Goal: Task Accomplishment & Management: Manage account settings

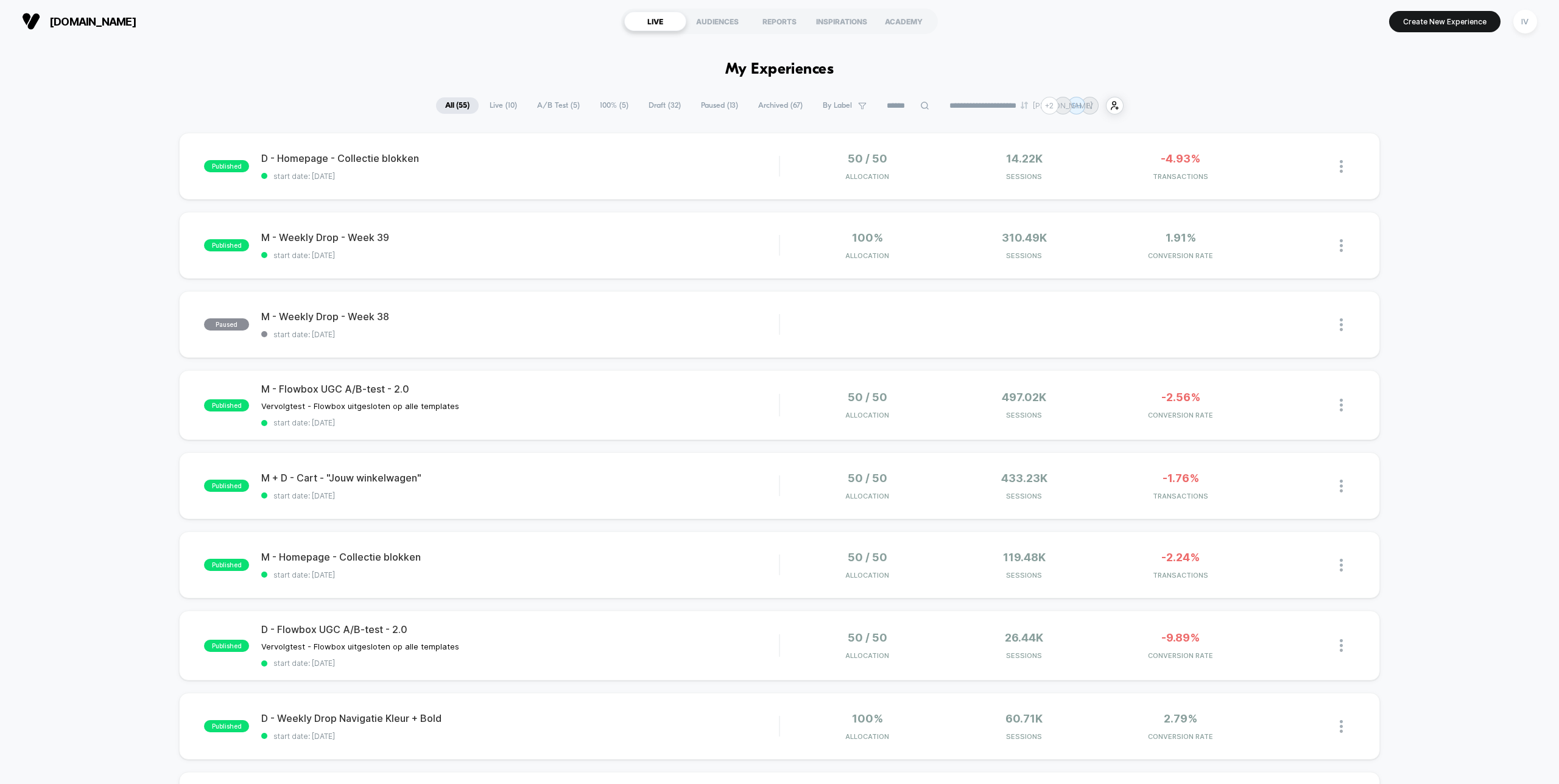
click at [590, 105] on span "100% ( 5 )" at bounding box center [614, 106] width 47 height 16
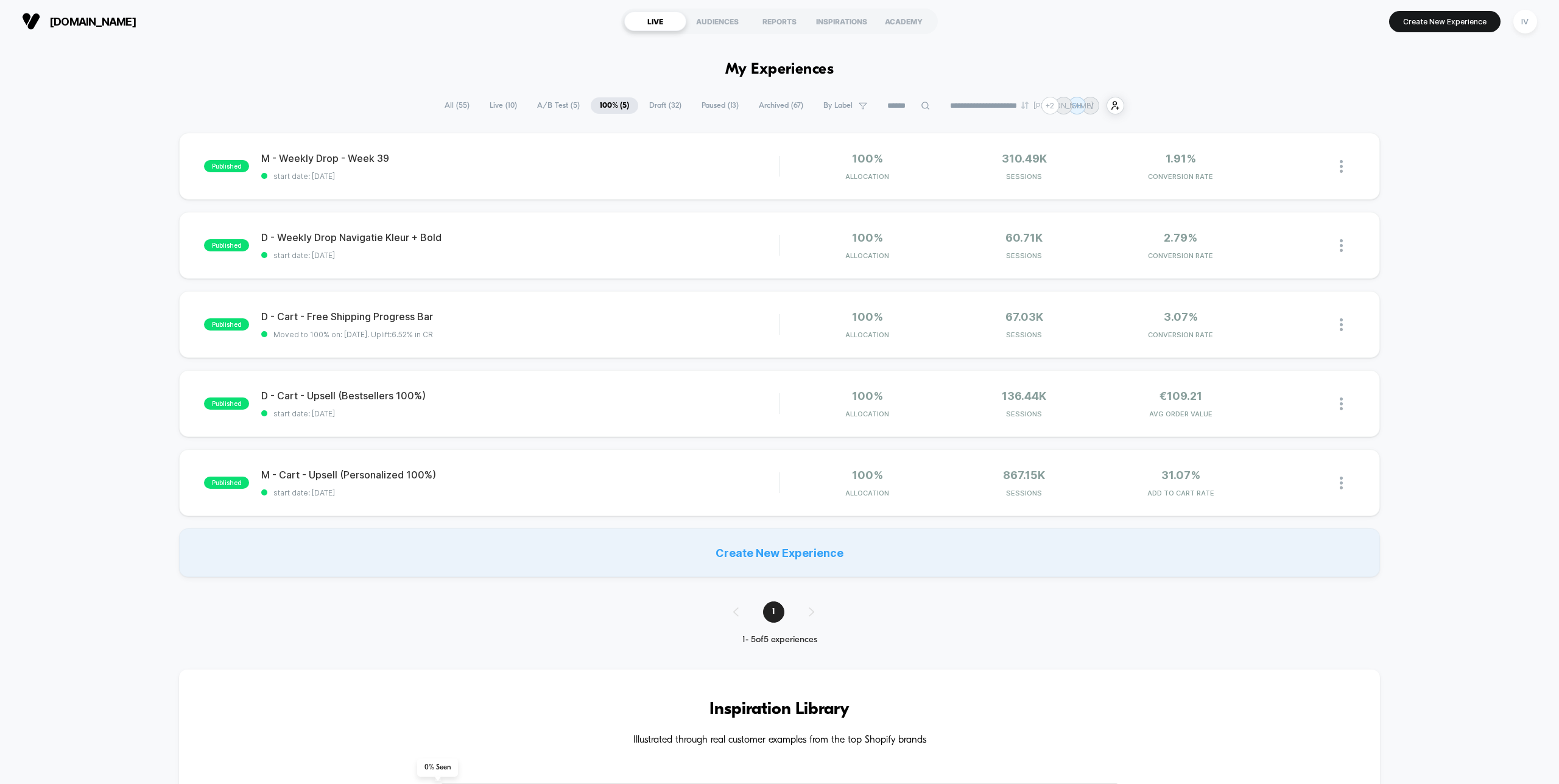
click at [550, 107] on span "A/B Test ( 5 )" at bounding box center [558, 106] width 61 height 16
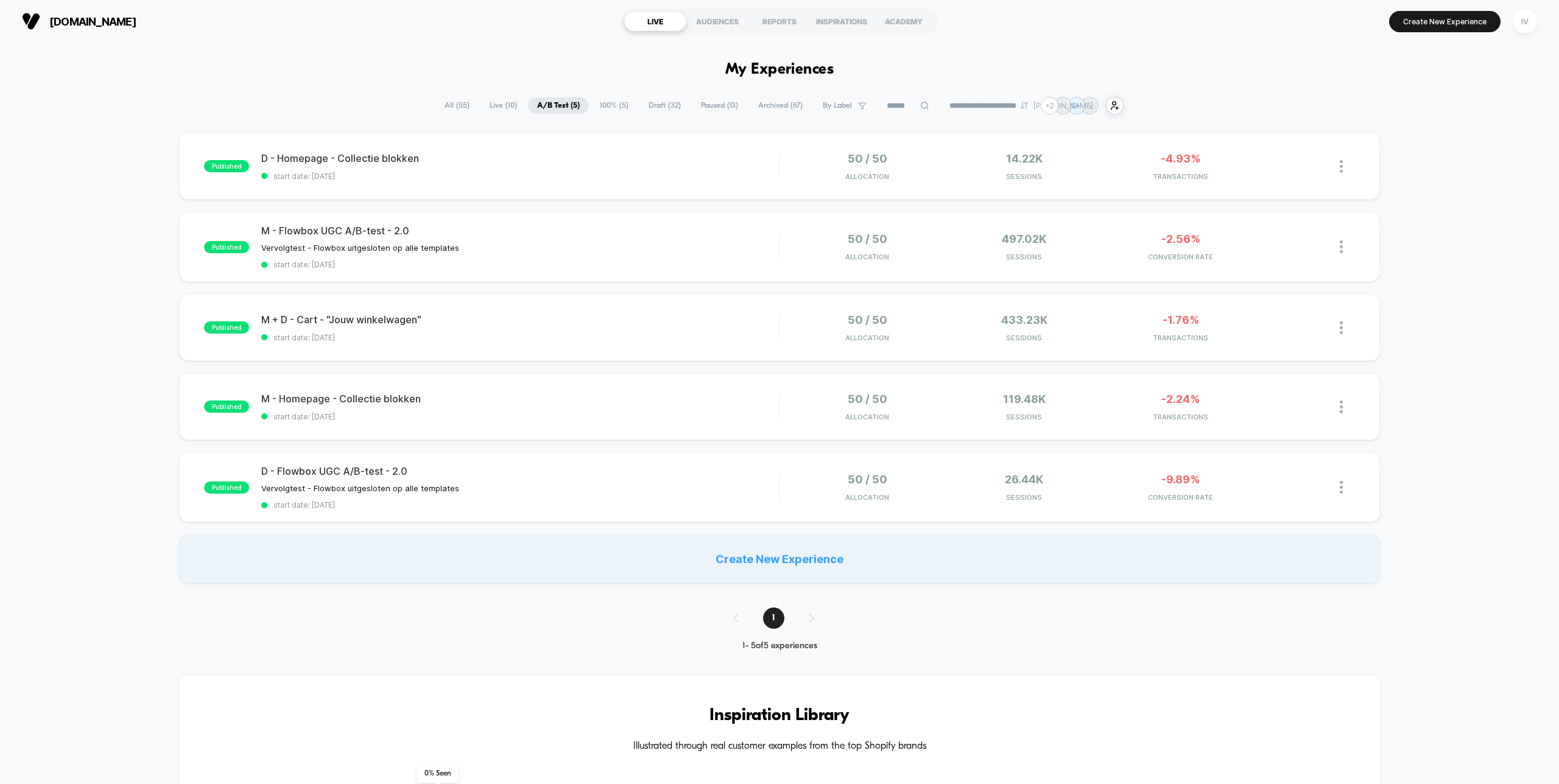
click at [576, 485] on div "Vervolgtest - Flowbox uitgesloten op alle templates Click to edit experience de…" at bounding box center [442, 487] width 362 height 10
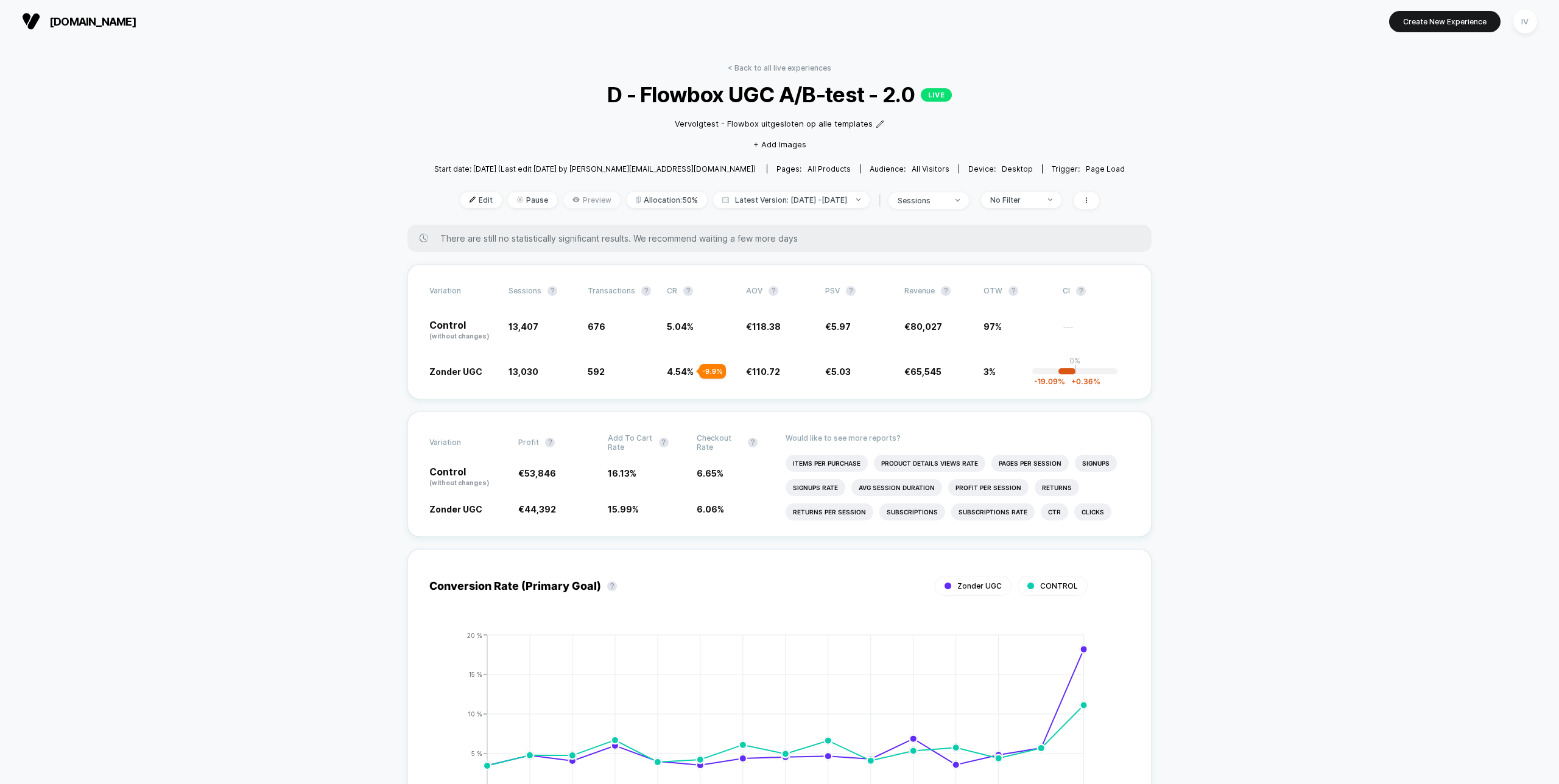
click at [573, 196] on icon at bounding box center [576, 200] width 7 height 7
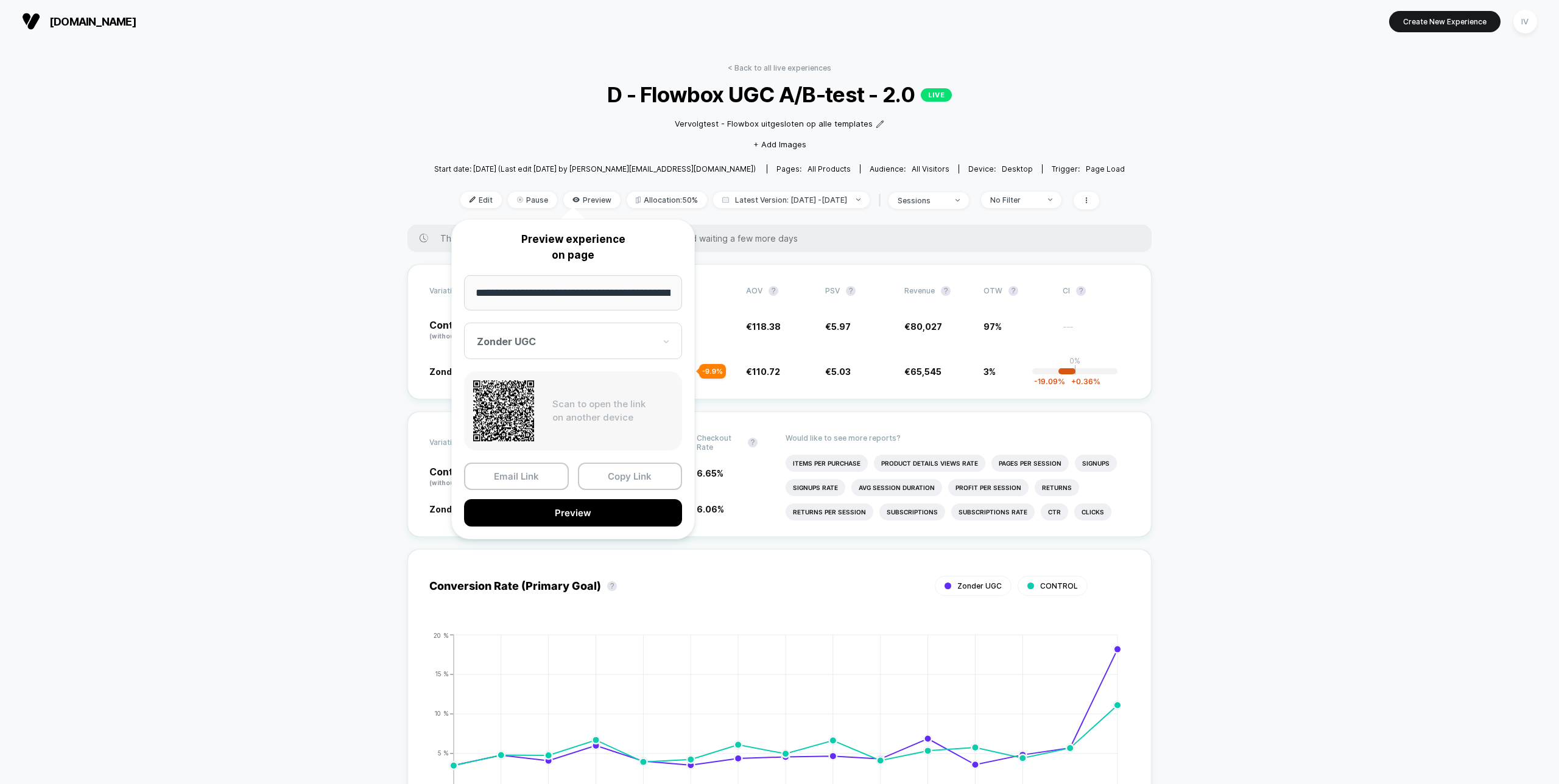
scroll to position [0, 65]
click at [610, 510] on button "Preview" at bounding box center [573, 513] width 218 height 28
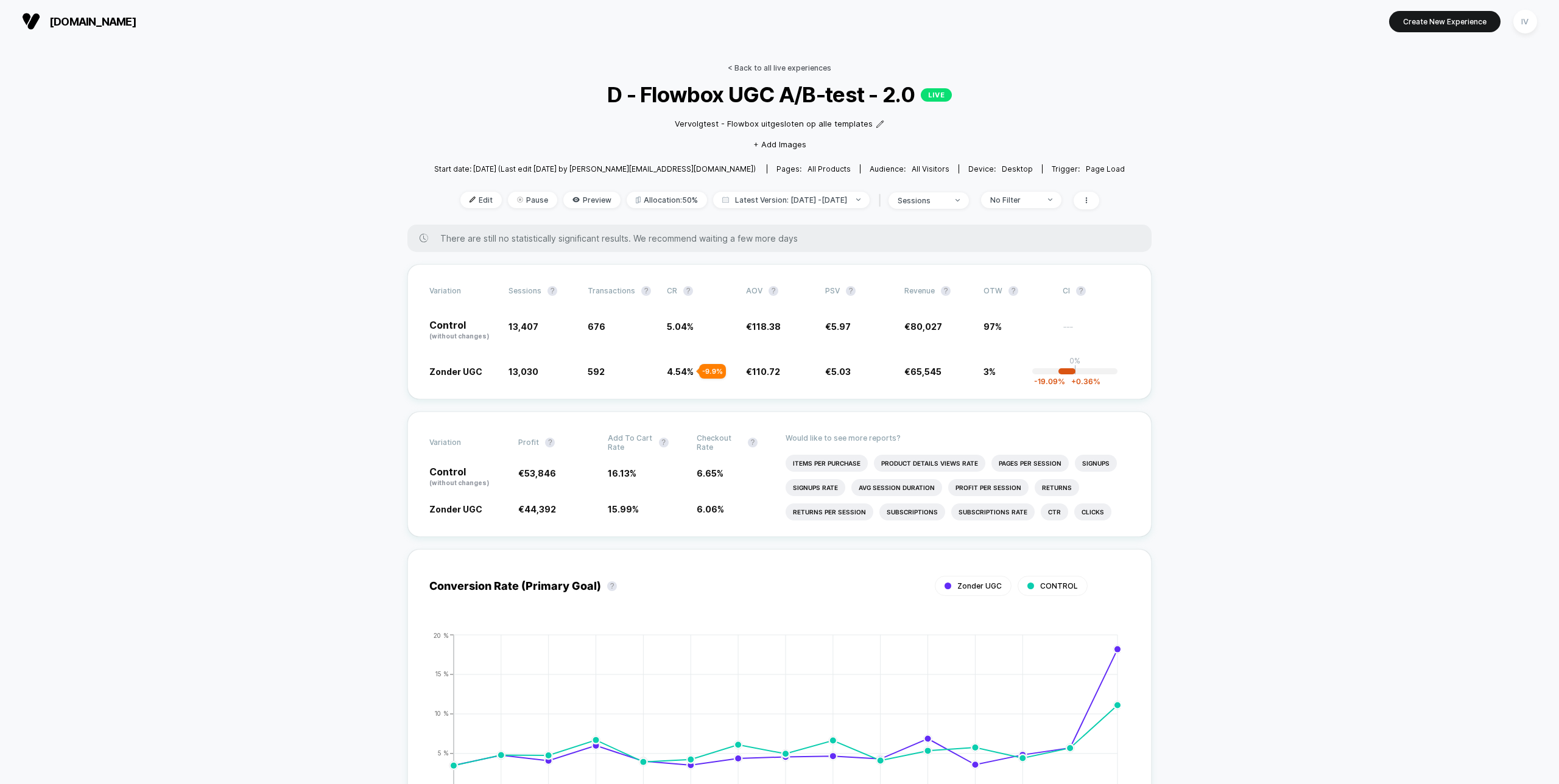
click at [753, 72] on link "< Back to all live experiences" at bounding box center [779, 68] width 104 height 9
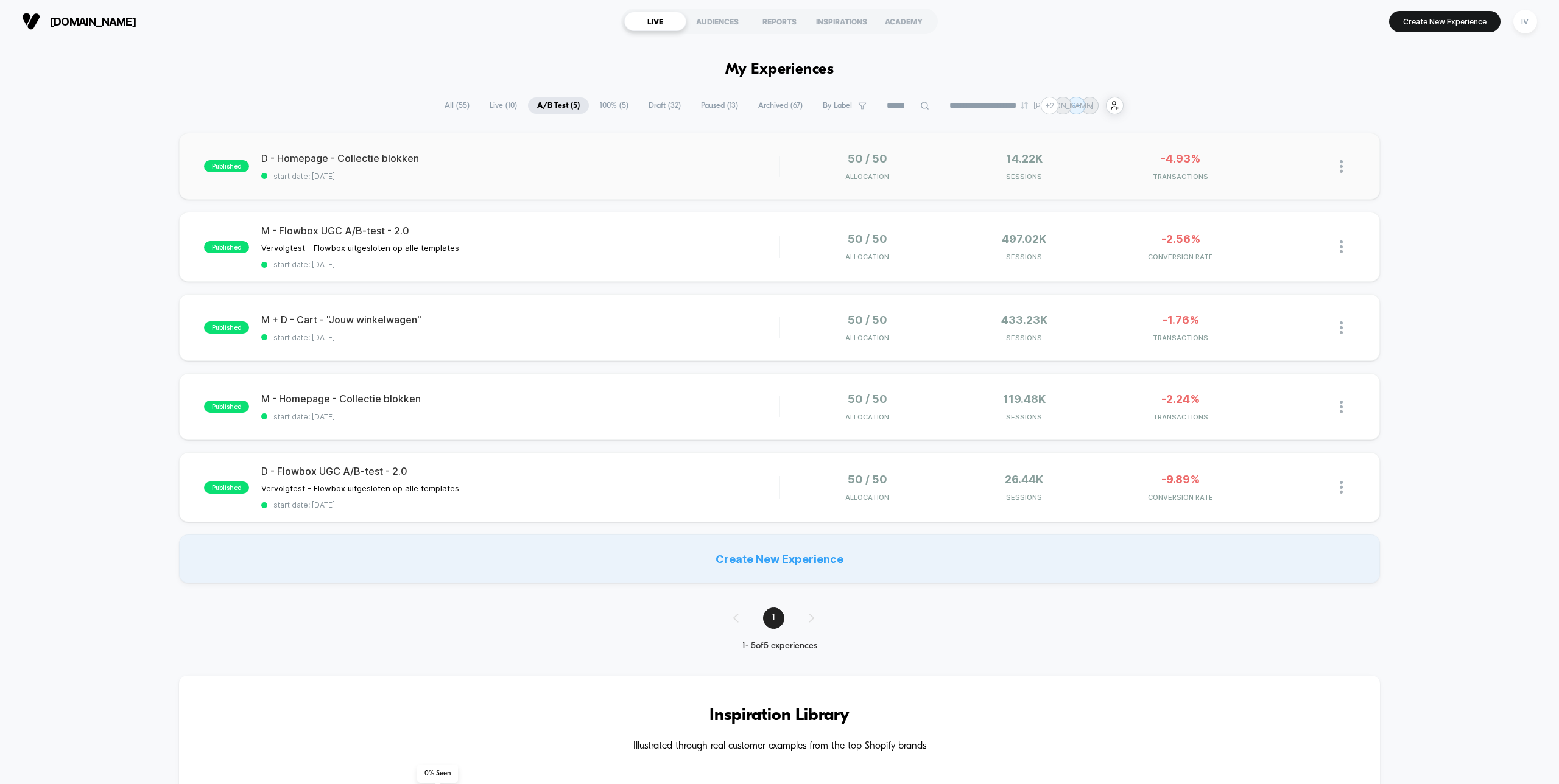
click at [482, 186] on div "published D - Homepage - Collectie blokken start date: [DATE] 50 / 50 Allocatio…" at bounding box center [779, 166] width 1200 height 67
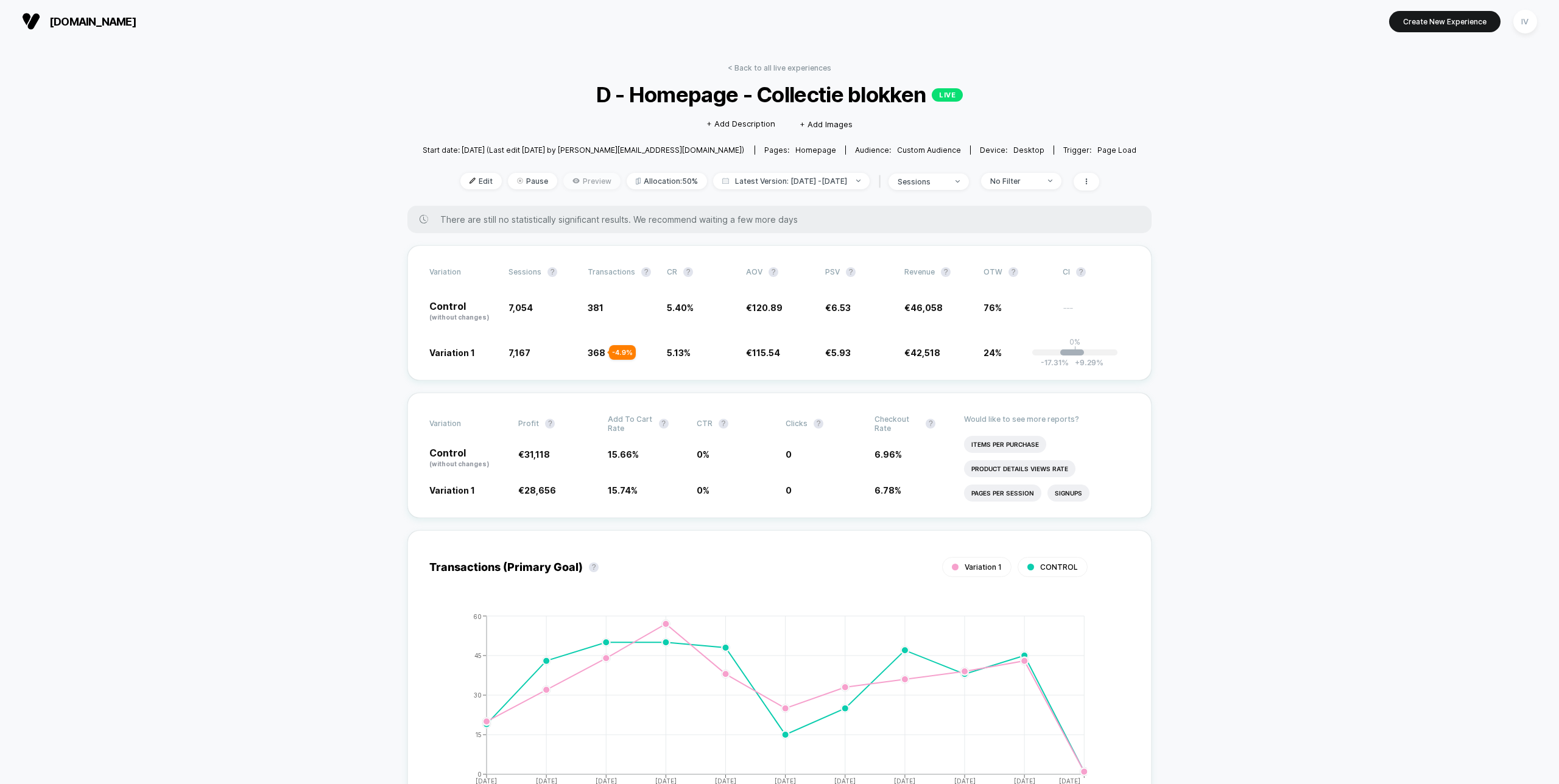
click at [569, 181] on span "Preview" at bounding box center [591, 181] width 57 height 16
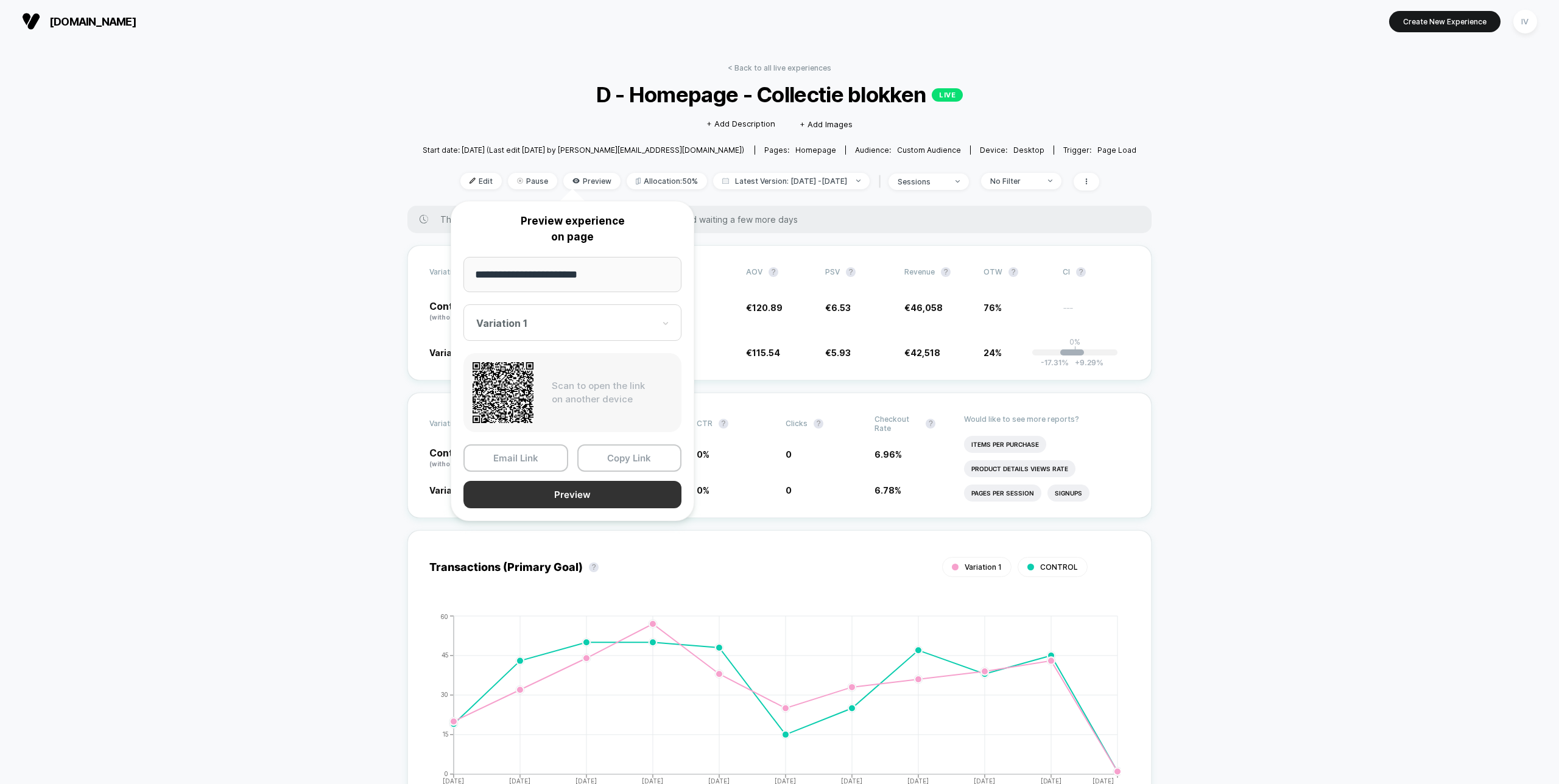
click at [649, 503] on button "Preview" at bounding box center [573, 494] width 218 height 28
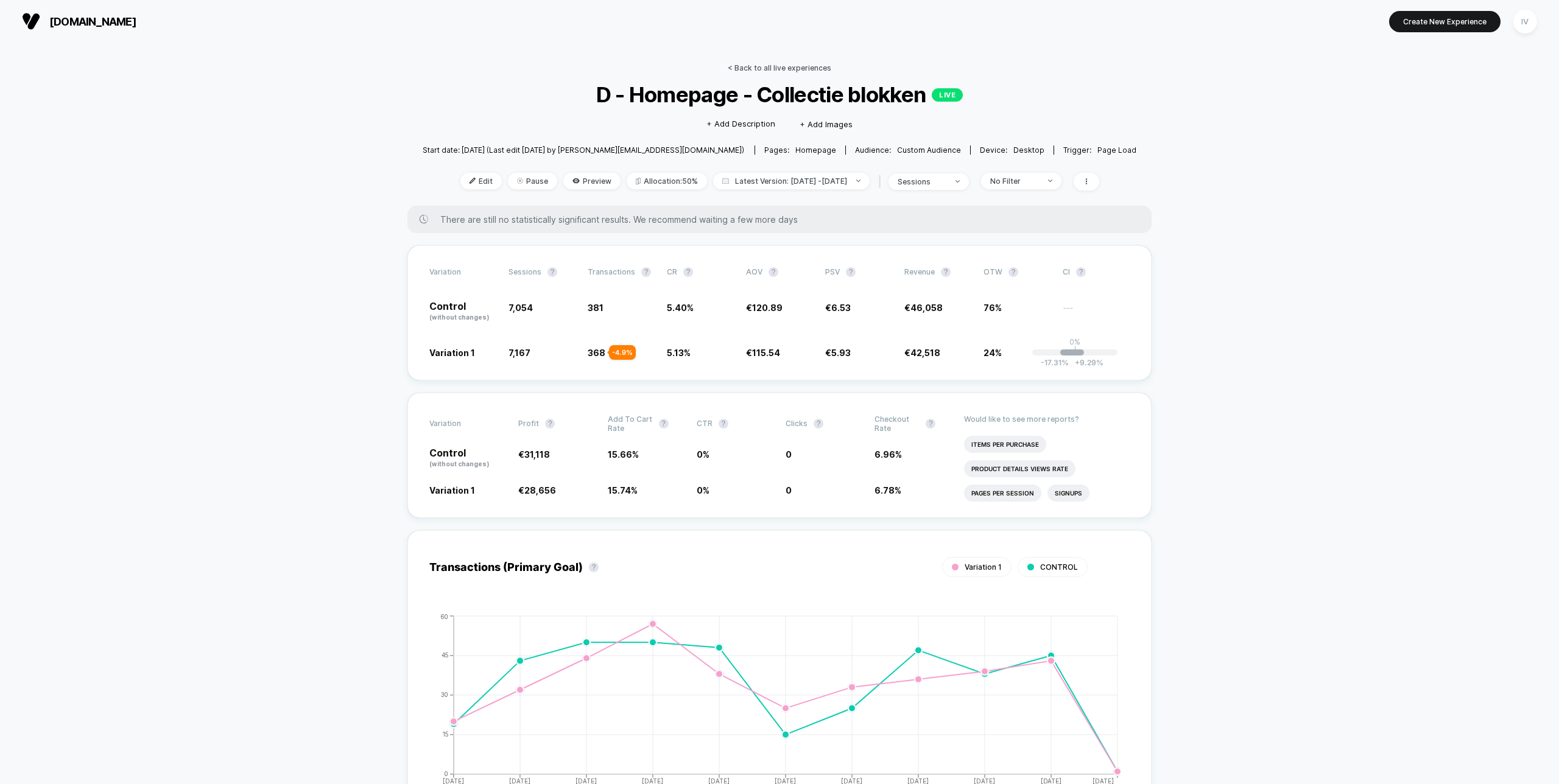
click at [824, 68] on link "< Back to all live experiences" at bounding box center [779, 68] width 104 height 9
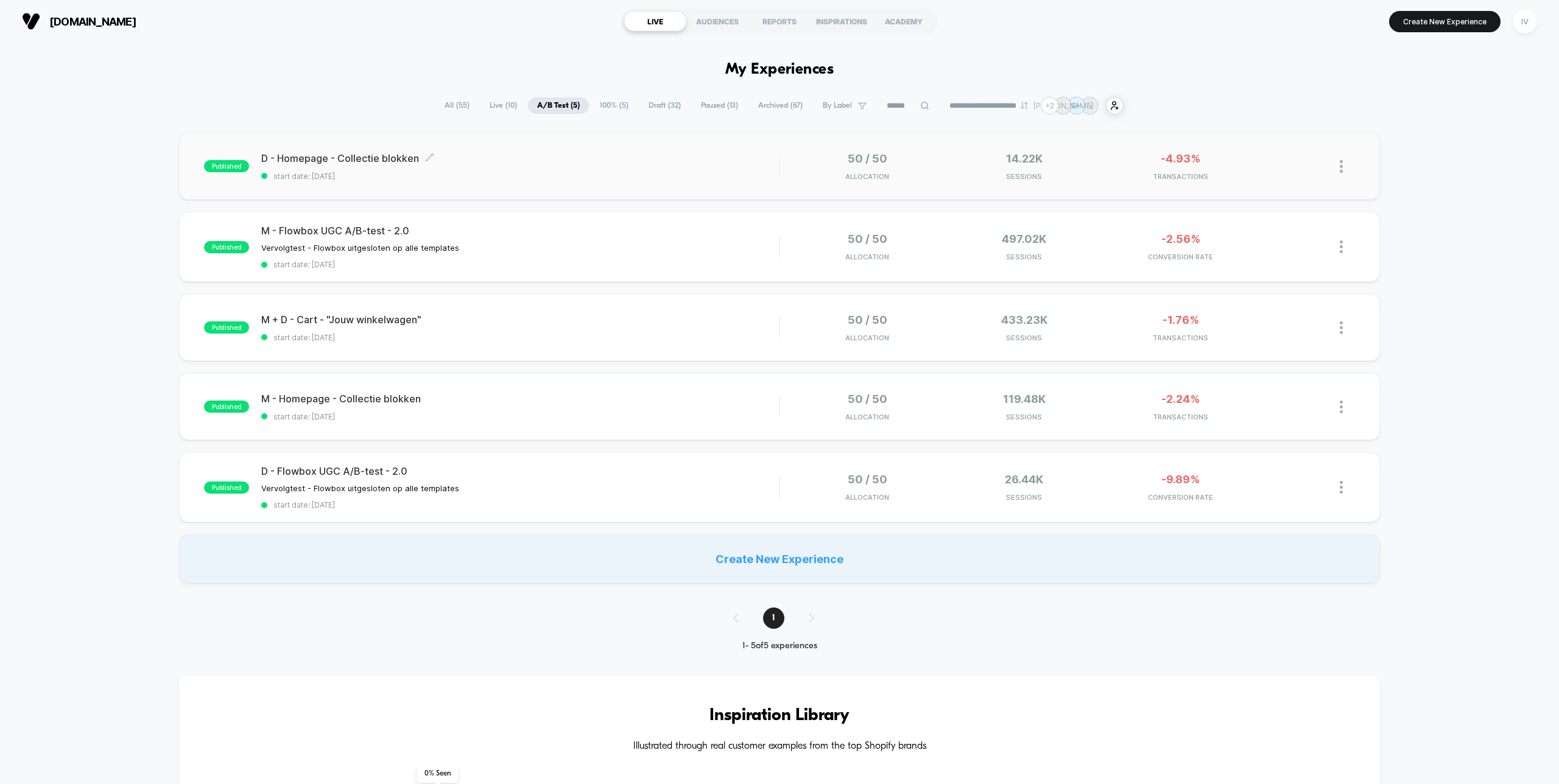
click at [530, 175] on span "start date: [DATE]" at bounding box center [520, 176] width 517 height 9
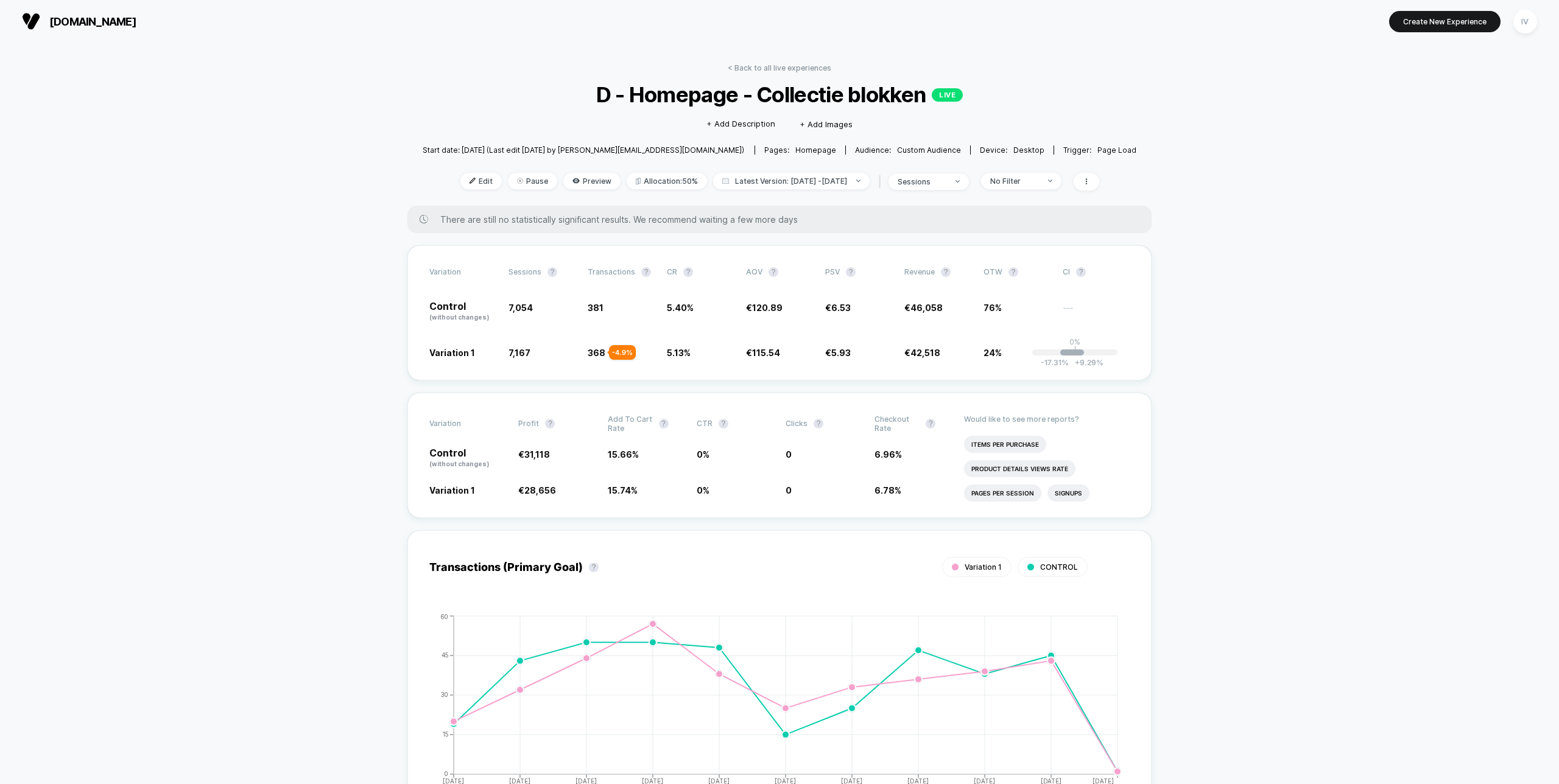
click at [1032, 189] on div "Edit Pause Preview Allocation: 50% Latest Version: [DATE] - [DATE] | sessions N…" at bounding box center [780, 182] width 714 height 18
click at [1034, 177] on div "No Filter" at bounding box center [1014, 181] width 48 height 9
drag, startPoint x: 1026, startPoint y: 298, endPoint x: 1036, endPoint y: 320, distance: 24.2
click at [1026, 298] on span "New Visitors" at bounding box center [1023, 299] width 50 height 10
click at [1046, 357] on button "Save" at bounding box center [1035, 357] width 112 height 20
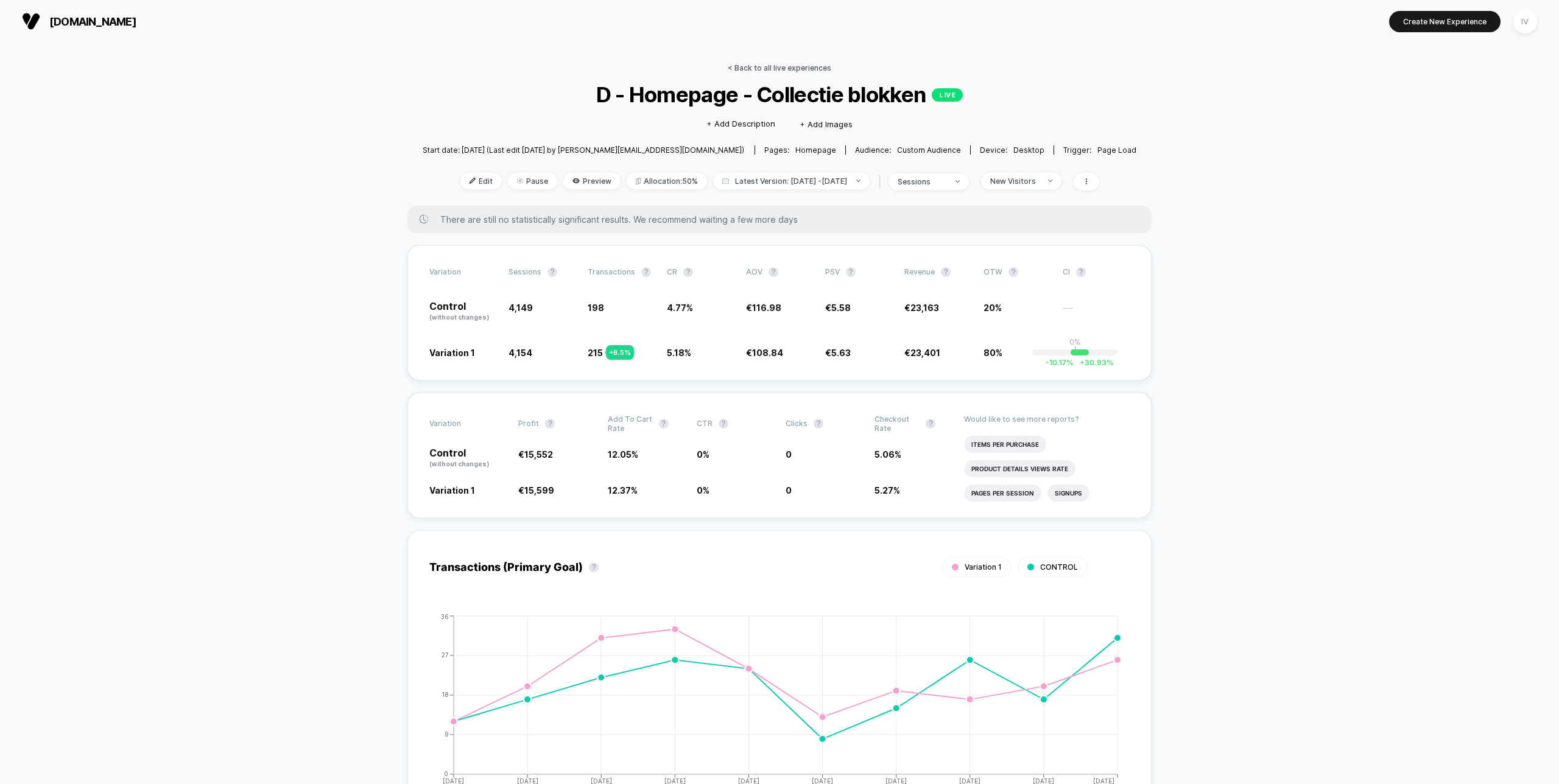
click at [762, 68] on link "< Back to all live experiences" at bounding box center [779, 68] width 104 height 9
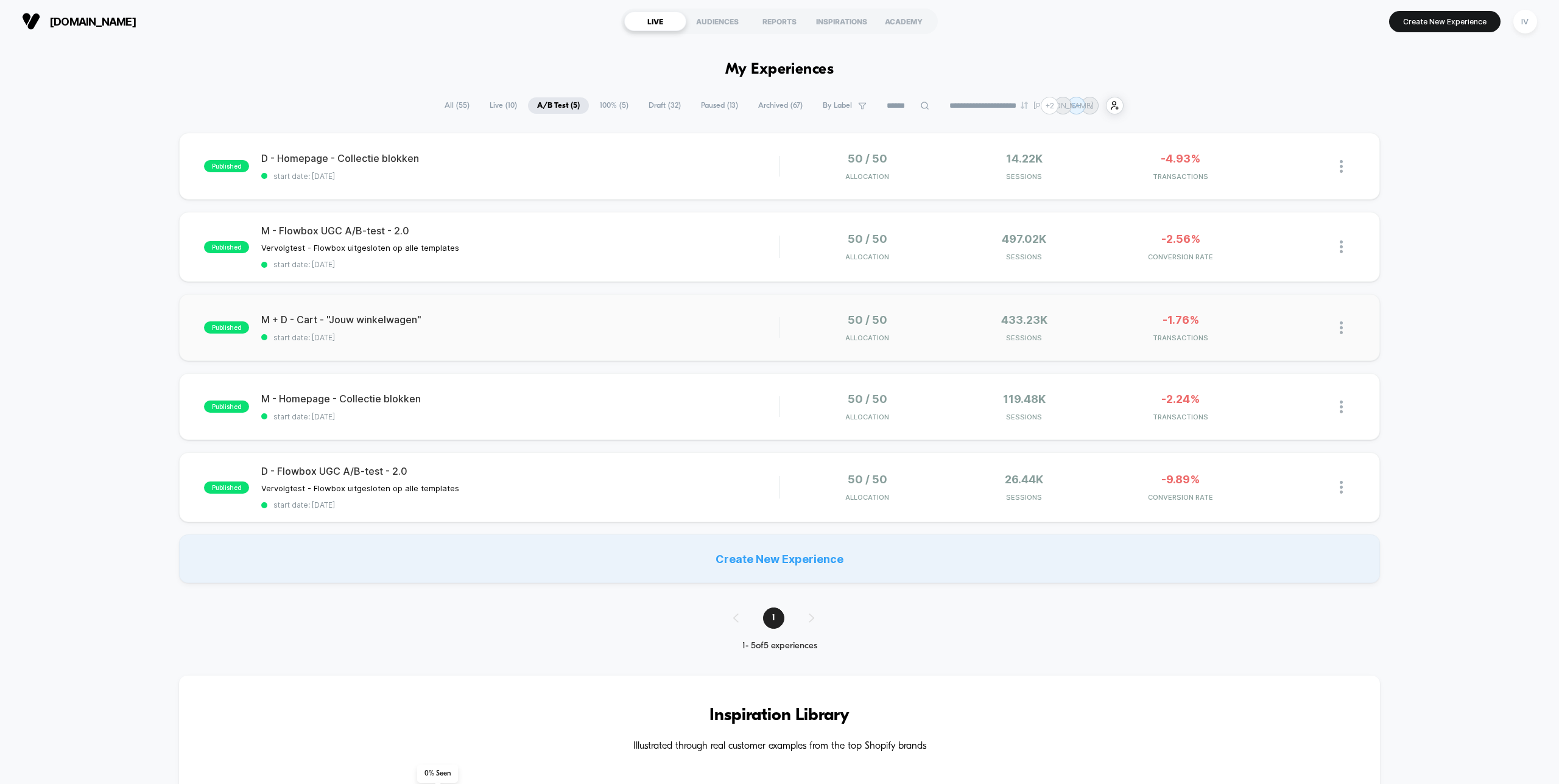
click at [623, 350] on div "published M + D - Cart - "Jouw winkelwagen" start date: [DATE] 50 / 50 Allocati…" at bounding box center [779, 327] width 1200 height 67
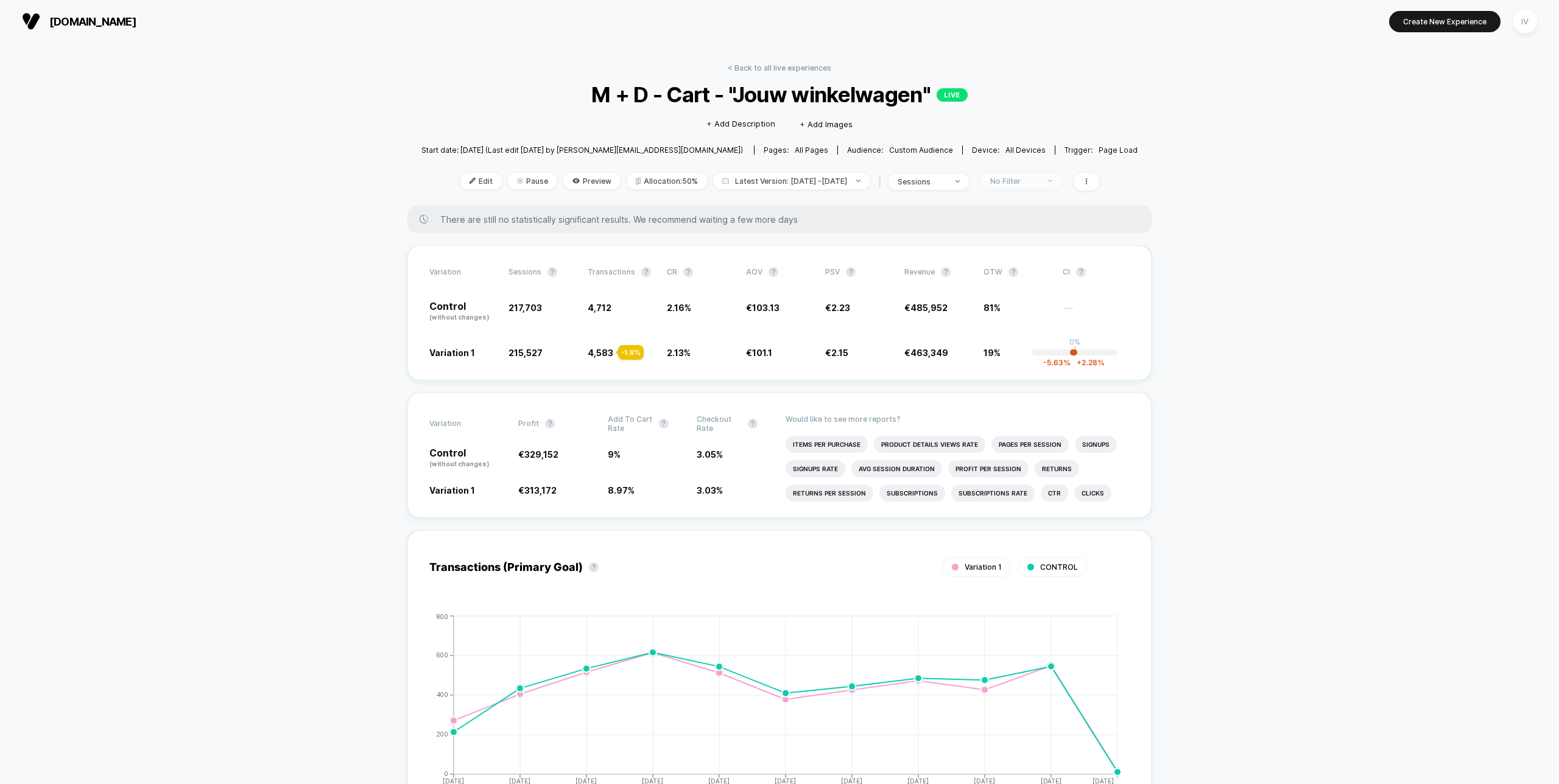
click at [1015, 181] on div "No Filter" at bounding box center [1014, 181] width 48 height 9
click at [1021, 229] on span "Mobile Visitors" at bounding box center [1027, 226] width 59 height 10
click at [1027, 354] on button "Save" at bounding box center [1035, 357] width 112 height 20
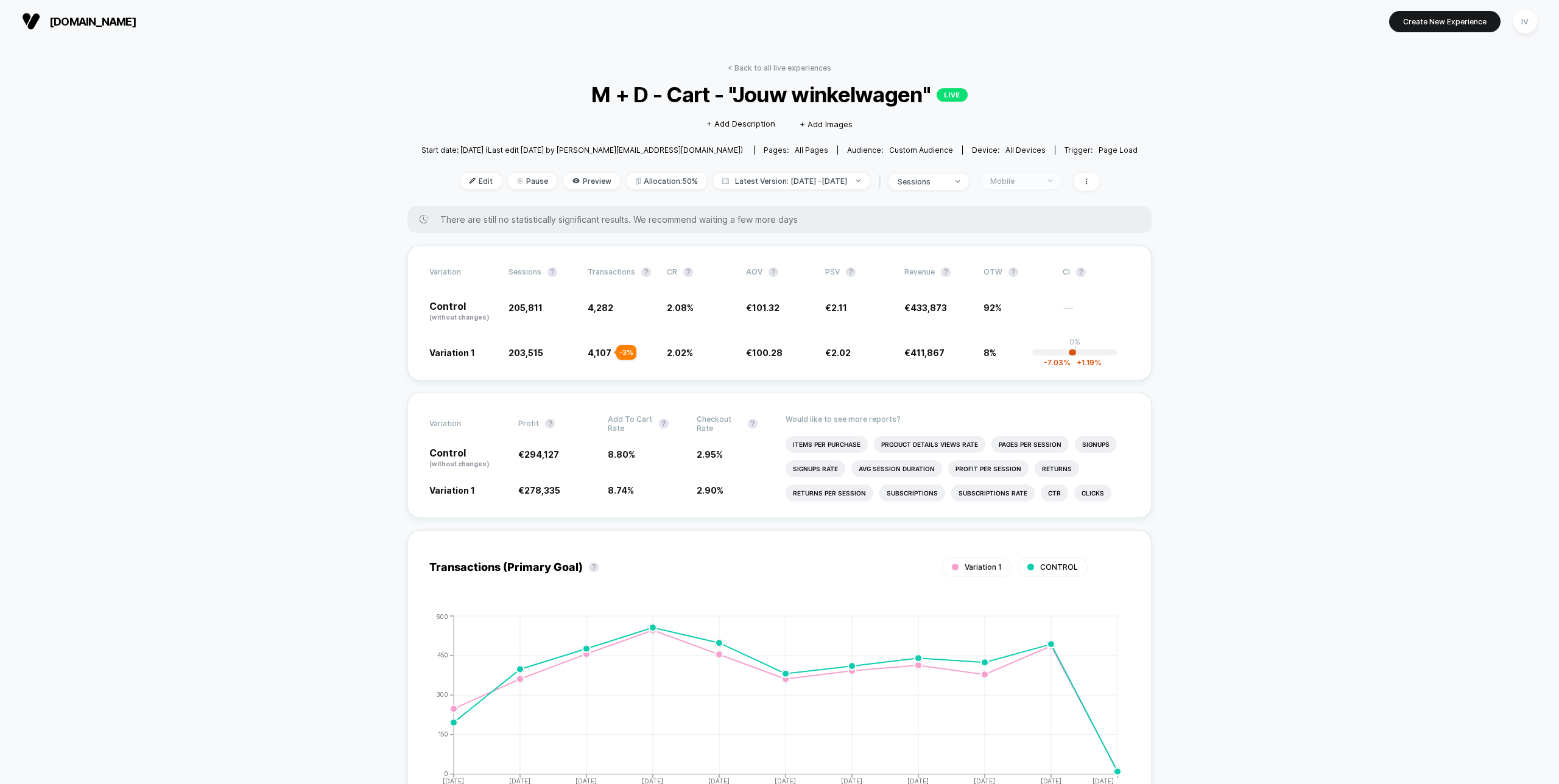
click at [1031, 180] on div "Mobile" at bounding box center [1014, 181] width 48 height 9
click at [1021, 245] on span "Desktop Visitors" at bounding box center [1031, 250] width 66 height 10
click at [1031, 354] on button "Save" at bounding box center [1035, 357] width 112 height 20
